Goal: Find specific page/section: Find specific page/section

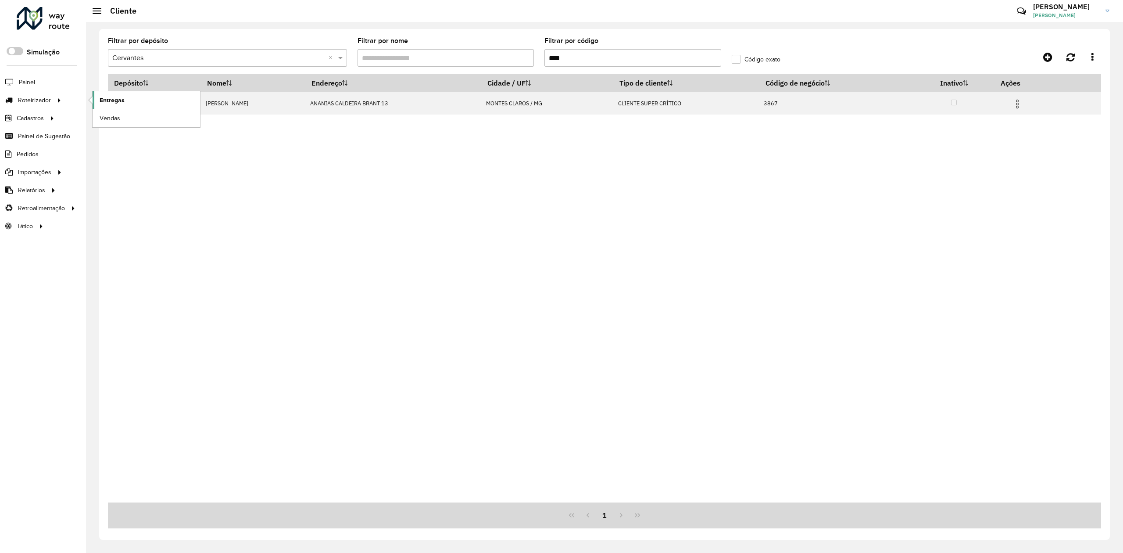
click at [108, 102] on span "Entregas" at bounding box center [112, 100] width 25 height 9
click at [103, 103] on span "Entregas" at bounding box center [112, 100] width 25 height 9
click at [107, 99] on span "Entregas" at bounding box center [112, 100] width 25 height 9
click at [121, 99] on span "Entregas" at bounding box center [112, 100] width 25 height 9
